Goal: Find specific page/section: Find specific page/section

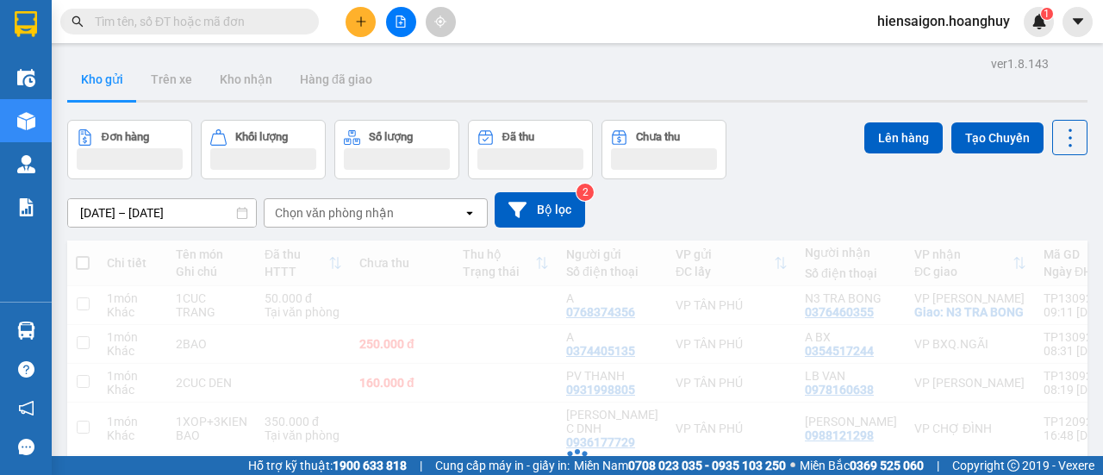
click at [215, 25] on input "text" at bounding box center [196, 21] width 203 height 19
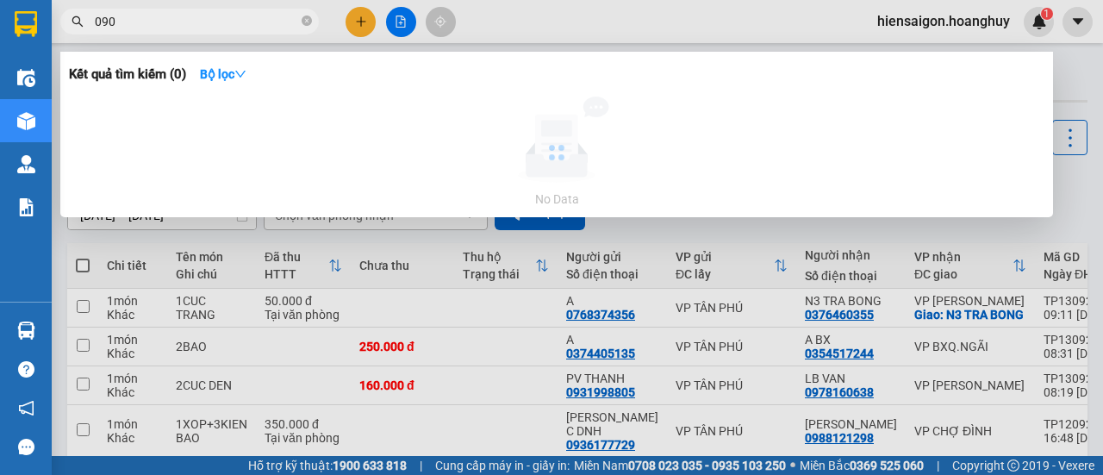
type input "0904"
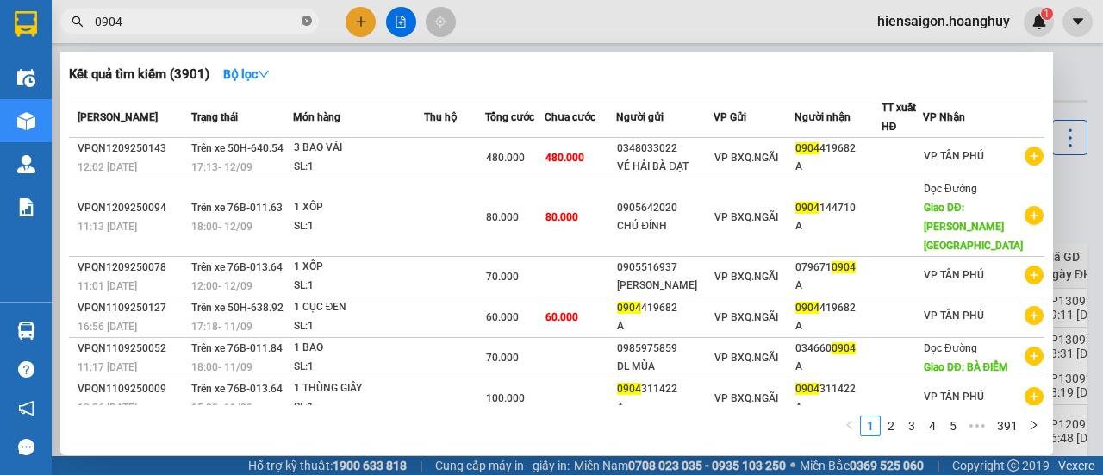
click at [307, 22] on icon "close-circle" at bounding box center [307, 21] width 10 height 10
